Goal: Register for event/course

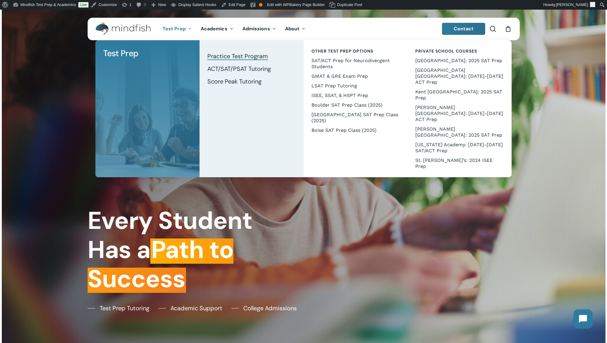
click at [223, 56] on span "Practice Test Program" at bounding box center [237, 56] width 61 height 8
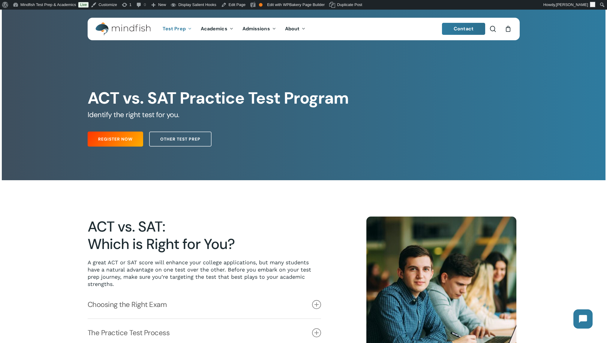
click at [107, 148] on div "Register Now Other Test Prep" at bounding box center [304, 137] width 432 height 24
click at [114, 140] on span "Register Now" at bounding box center [115, 139] width 35 height 6
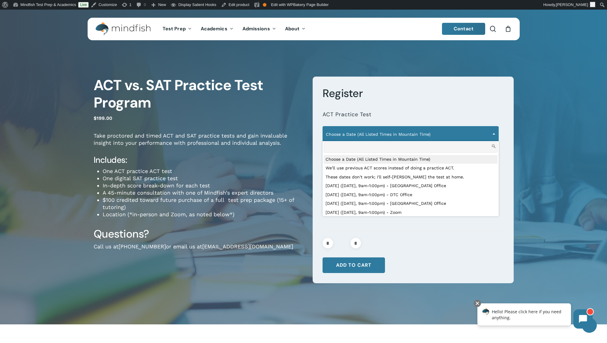
click at [412, 133] on span "Choose a Date (All Listed Times in Mountain Time)" at bounding box center [411, 134] width 176 height 13
click at [405, 248] on div "* ACT vs. SAT Practice Test Program quantity * *" at bounding box center [410, 243] width 175 height 11
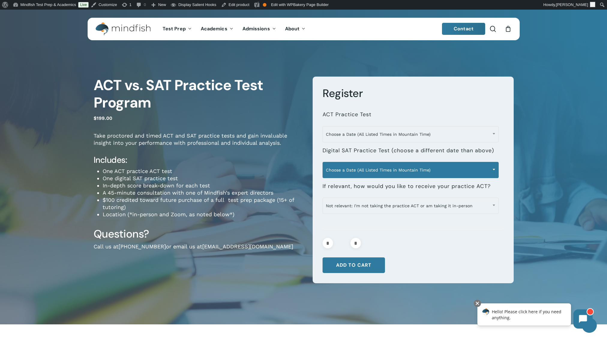
click at [375, 171] on span "Choose a Date (All Listed Times in Mountain Time)" at bounding box center [411, 170] width 176 height 13
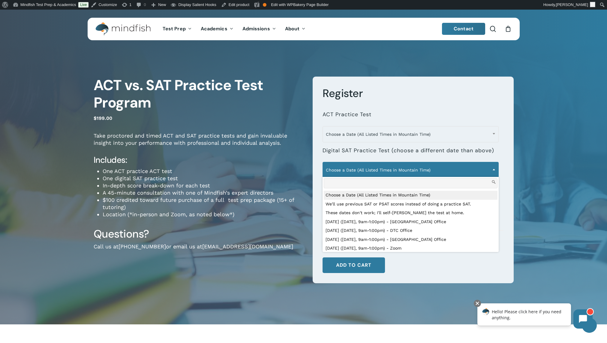
click at [430, 110] on li "**********" at bounding box center [413, 123] width 181 height 36
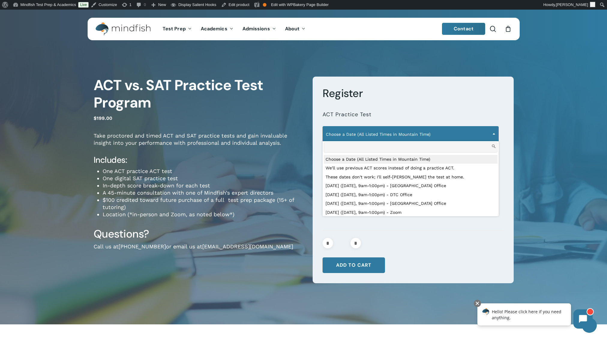
click at [408, 134] on span "Choose a Date (All Listed Times in Mountain Time)" at bounding box center [411, 134] width 176 height 13
